Goal: Information Seeking & Learning: Learn about a topic

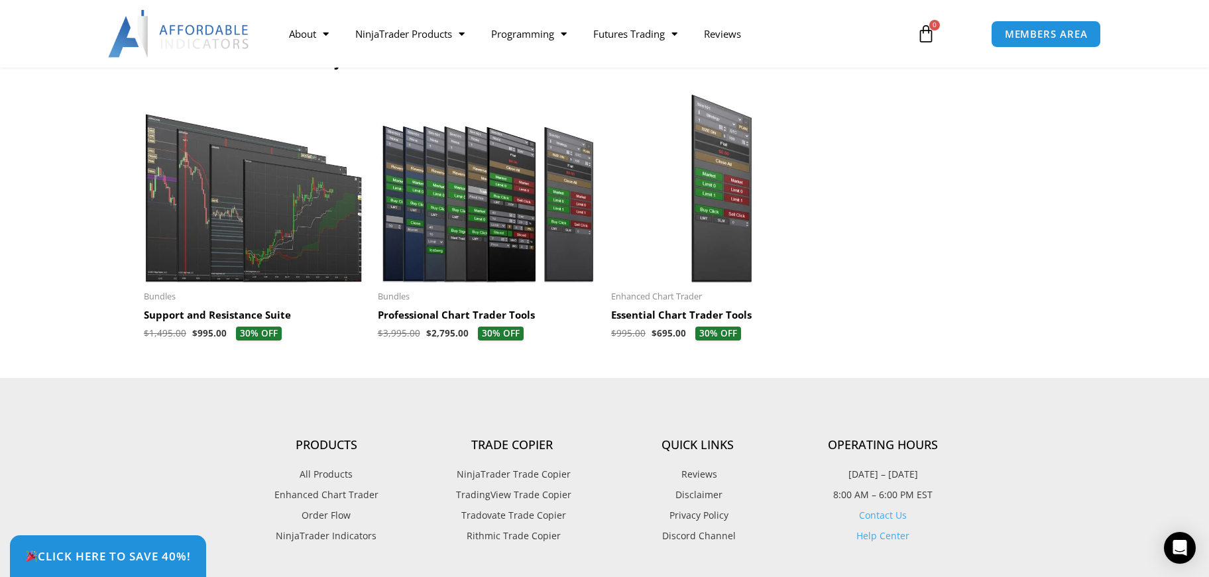
scroll to position [3222, 0]
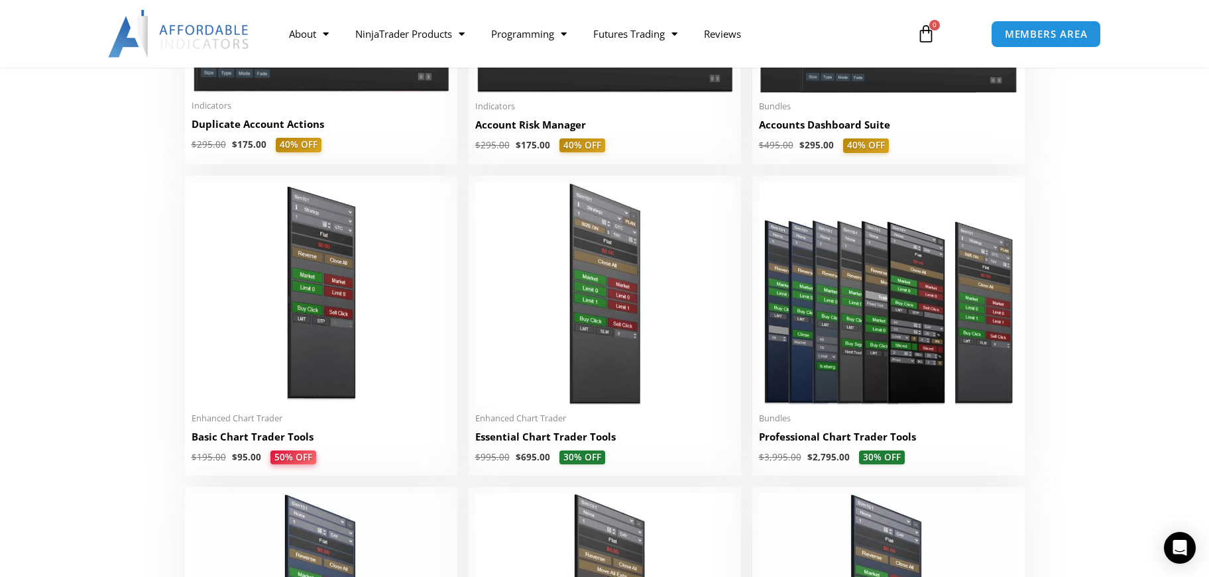
scroll to position [248, 0]
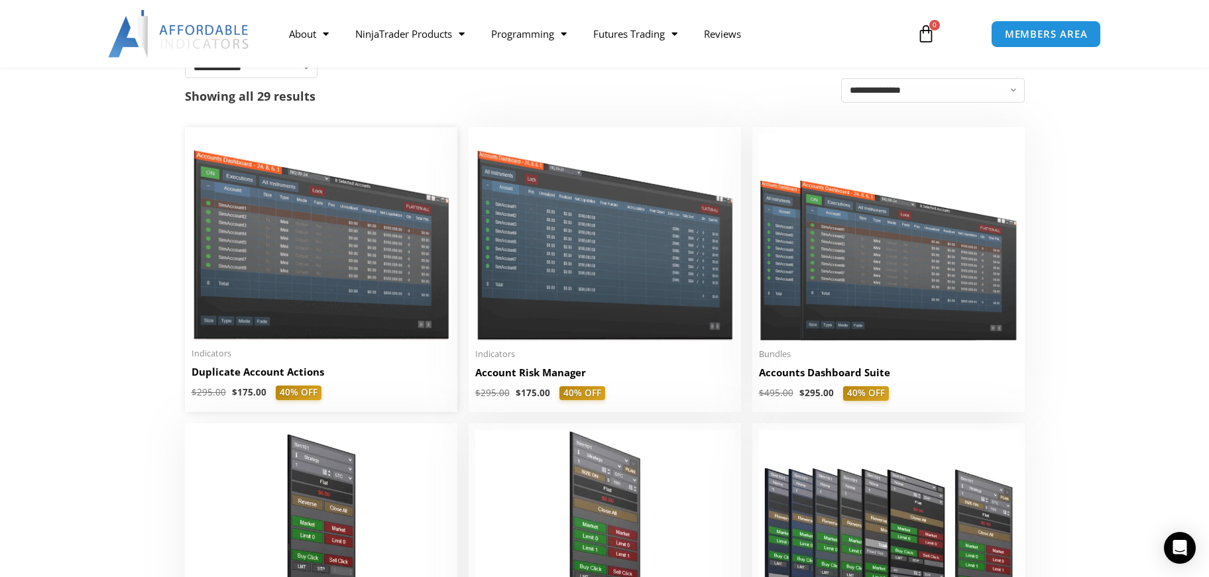
click at [360, 251] on img at bounding box center [320, 237] width 259 height 206
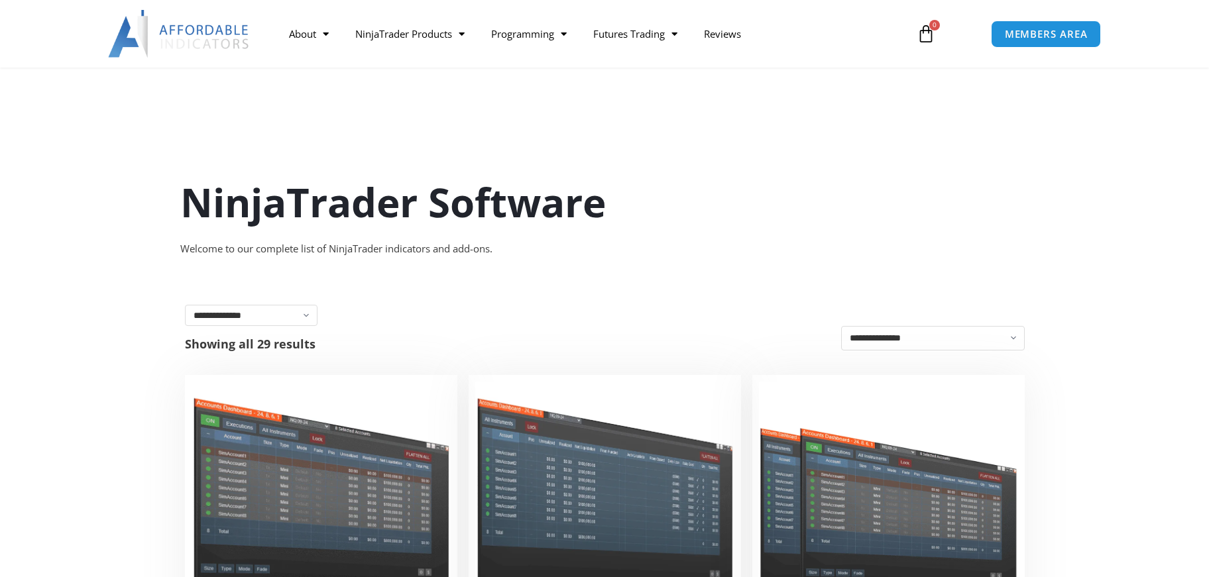
scroll to position [248, 0]
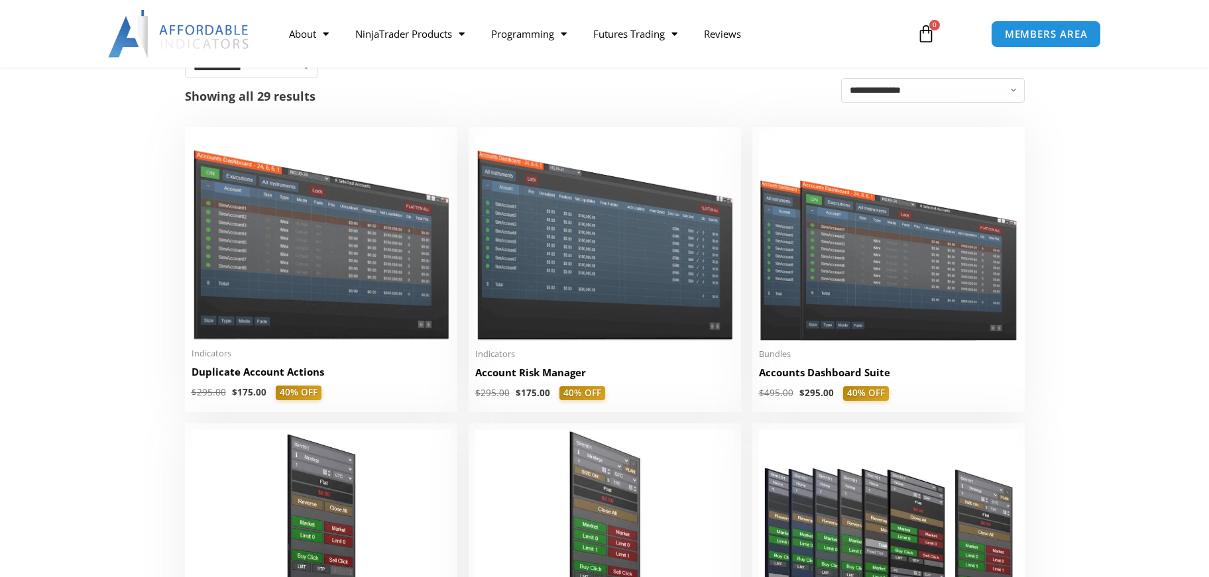
click at [598, 260] on img at bounding box center [604, 237] width 259 height 206
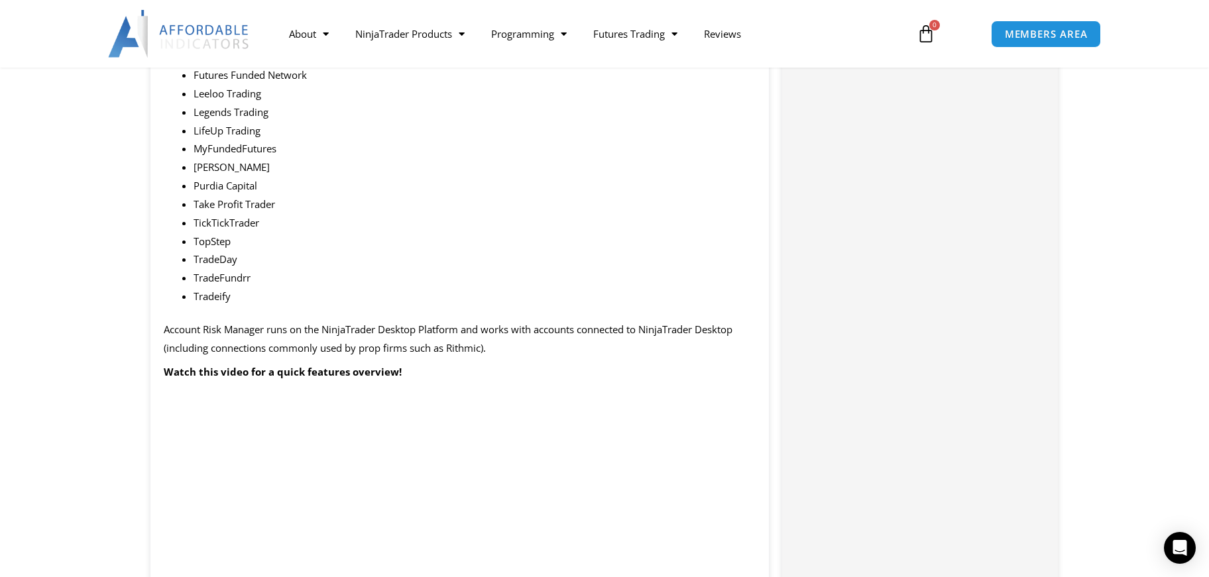
scroll to position [1487, 0]
